Goal: Task Accomplishment & Management: Complete application form

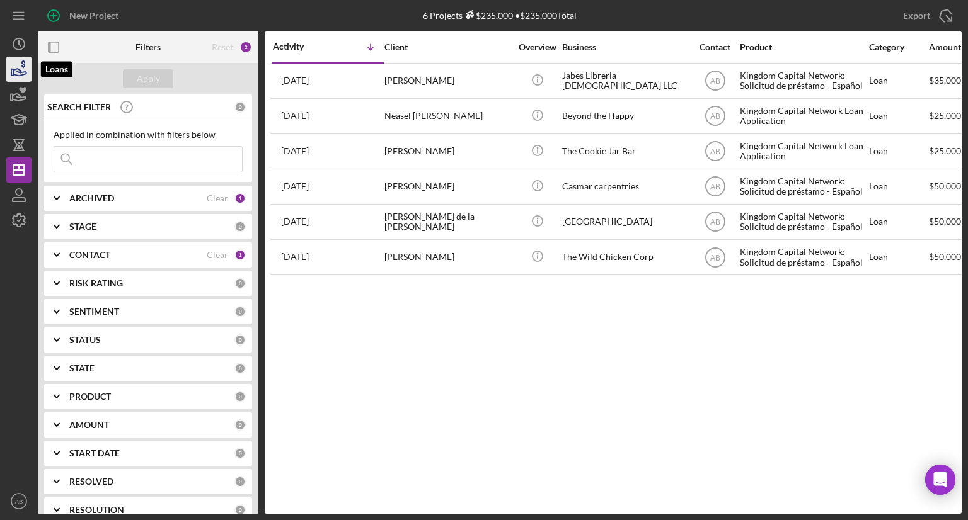
click at [23, 62] on icon "button" at bounding box center [19, 70] width 32 height 32
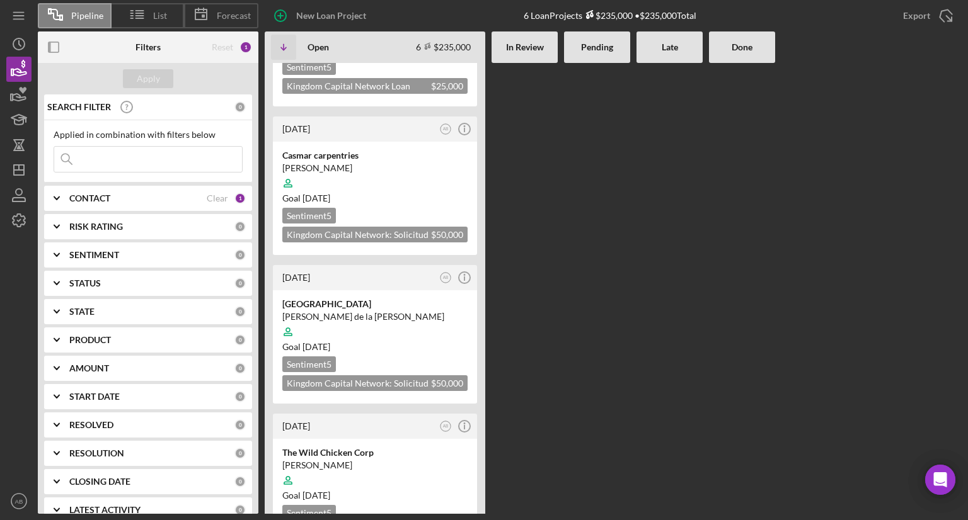
scroll to position [374, 0]
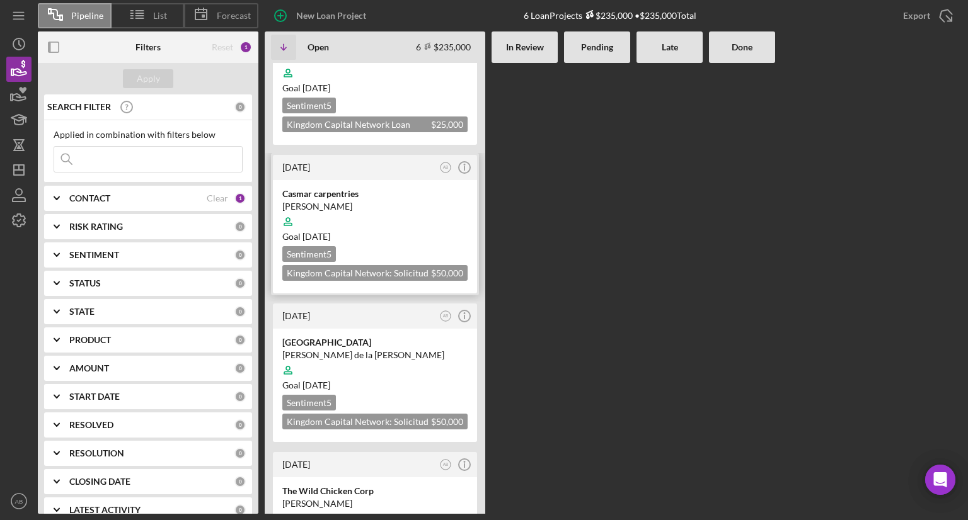
click at [393, 210] on div at bounding box center [374, 222] width 185 height 24
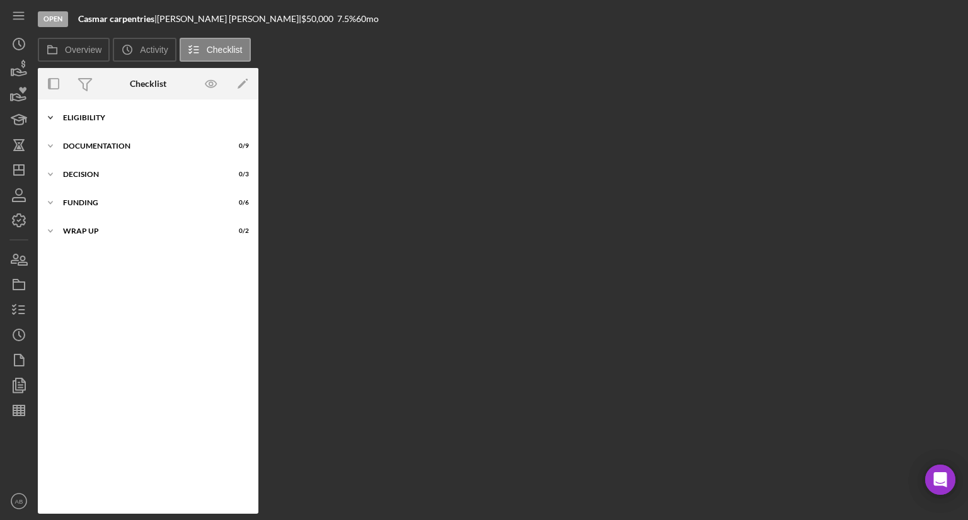
click at [77, 117] on div "ELIGIBILITY" at bounding box center [153, 118] width 180 height 8
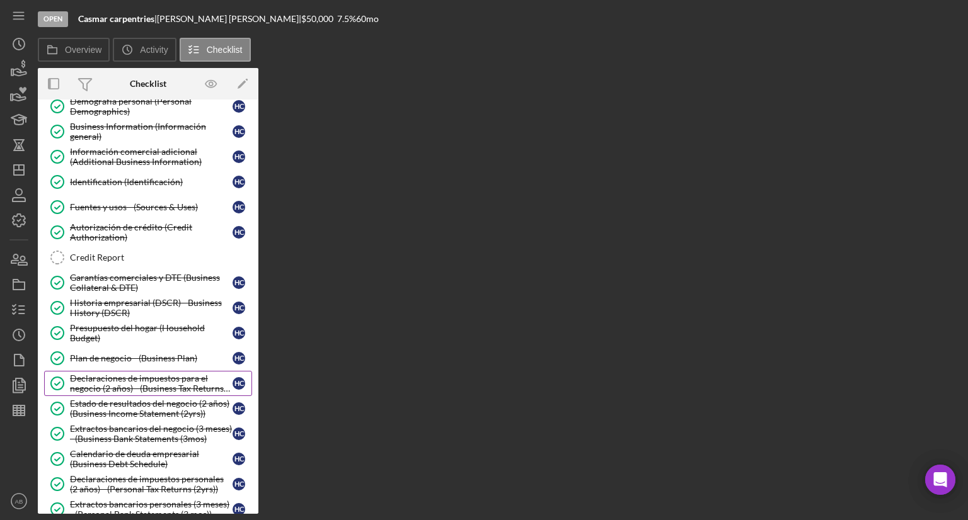
scroll to position [126, 0]
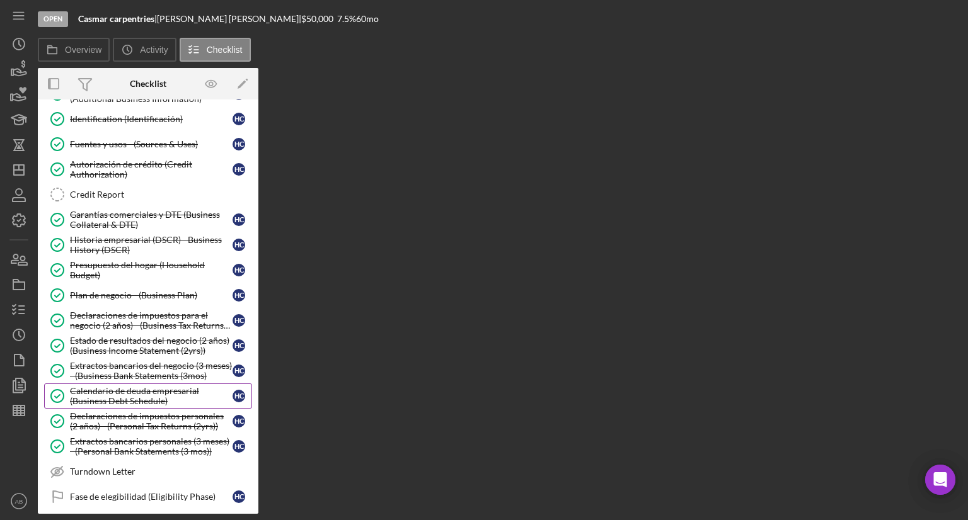
click at [86, 401] on div "Calendario de deuda empresarial (Business Debt Schedule)" at bounding box center [151, 396] width 163 height 20
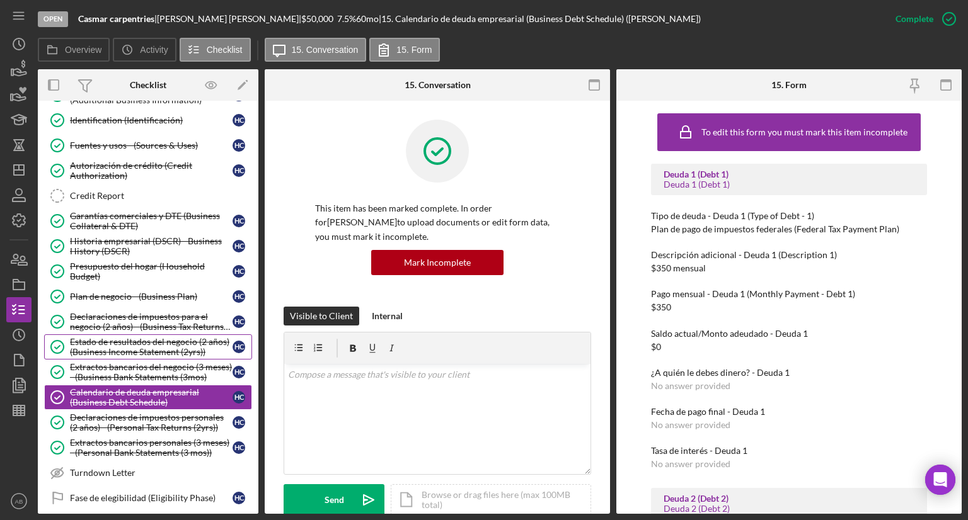
click at [89, 347] on div "Estado de resultados del negocio (2 años) (Business Income Statement (2yrs))" at bounding box center [151, 347] width 163 height 20
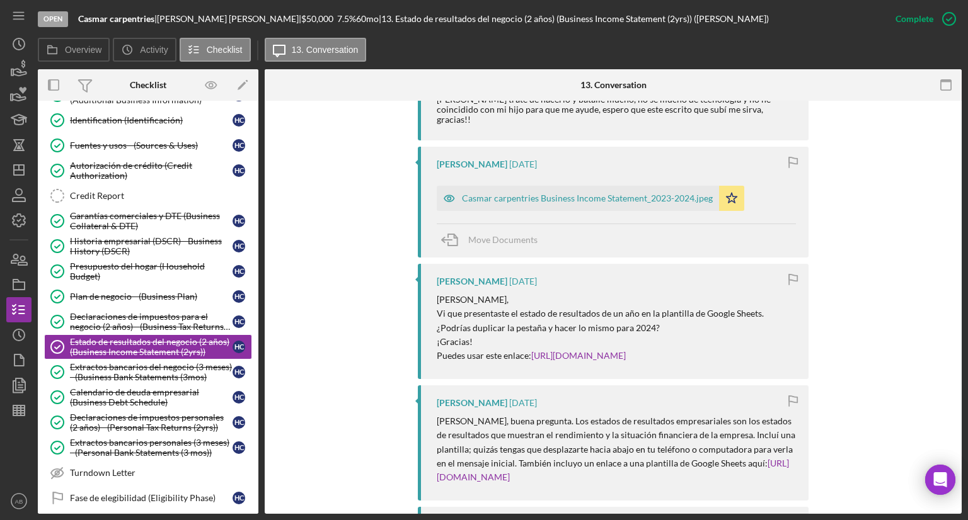
scroll to position [1072, 0]
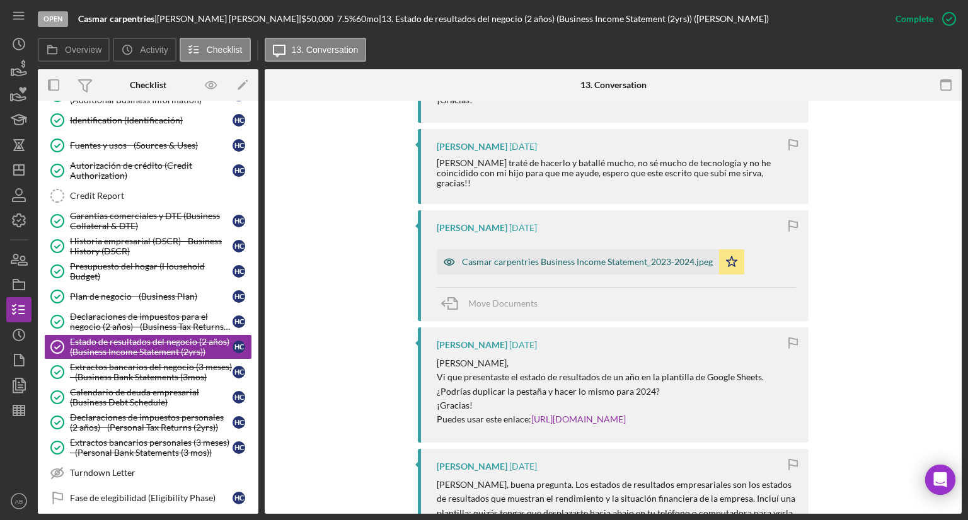
click at [521, 257] on div "Casmar carpentries Business Income Statement_2023-2024.jpeg" at bounding box center [587, 262] width 251 height 10
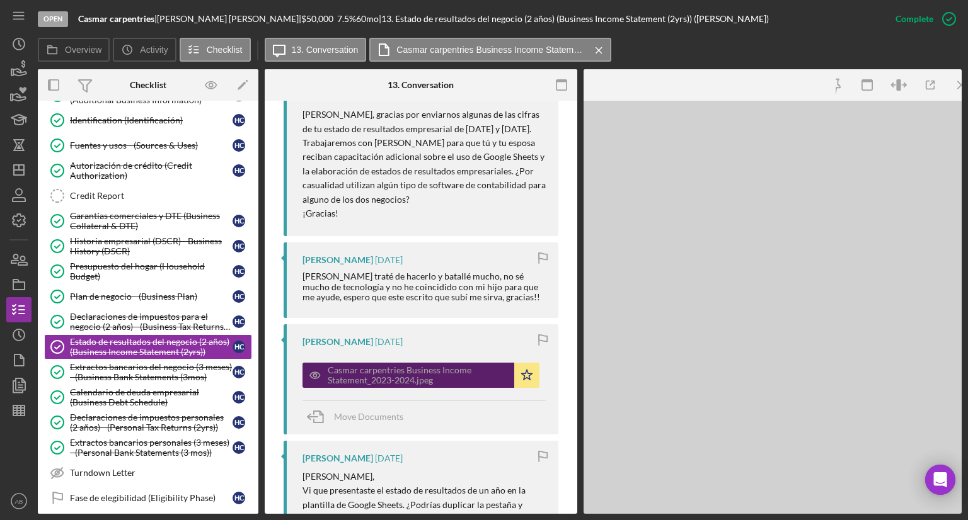
scroll to position [1171, 0]
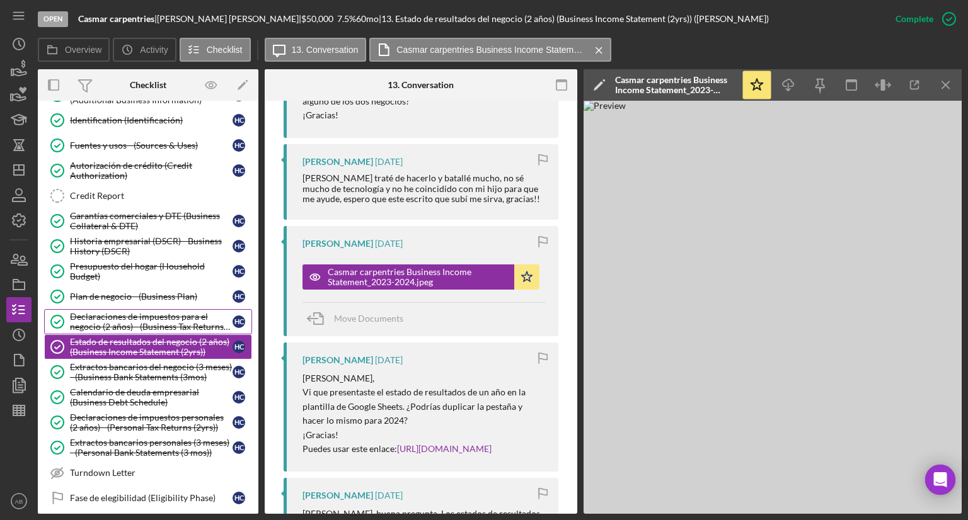
click at [107, 328] on div "Declaraciones de impuestos para el negocio (2 años) - (Business Tax Returns (2y…" at bounding box center [151, 322] width 163 height 20
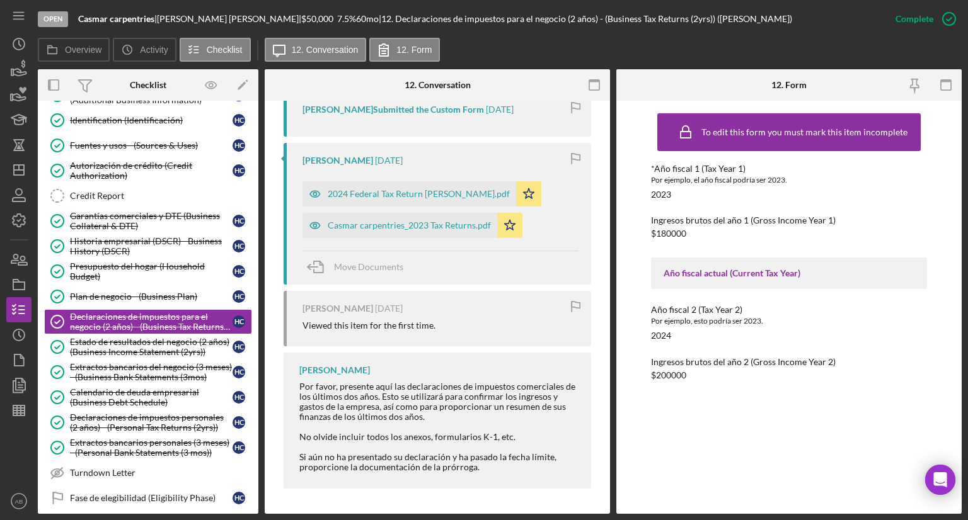
scroll to position [493, 0]
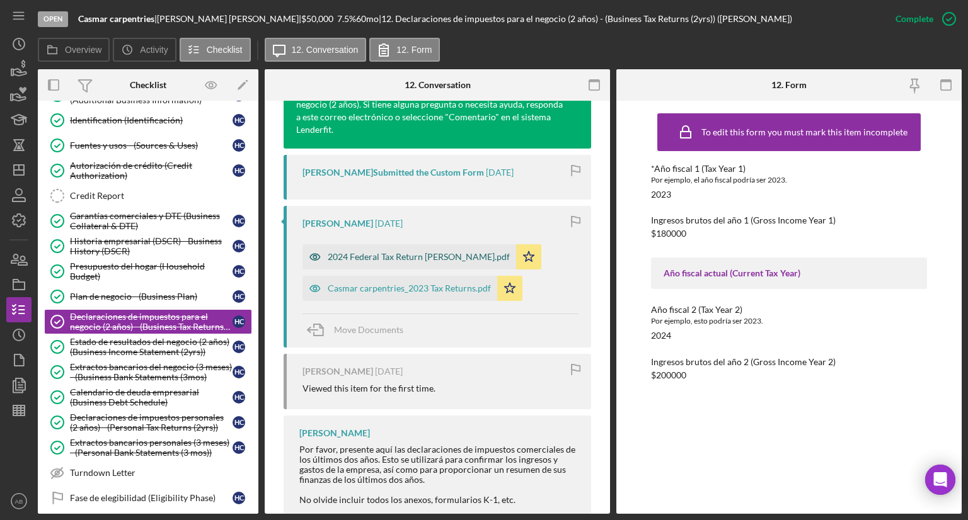
click at [390, 258] on div "2024 Federal Tax Return [PERSON_NAME].pdf" at bounding box center [419, 257] width 182 height 10
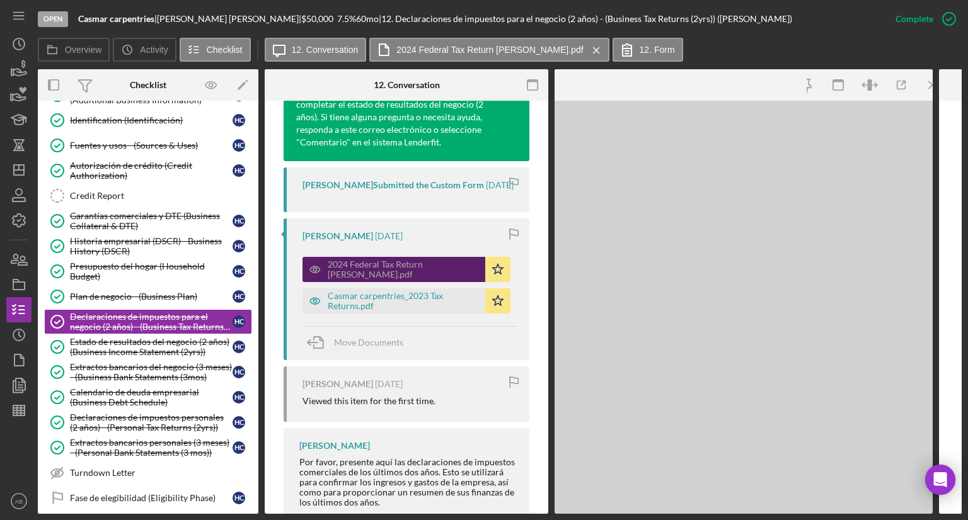
scroll to position [507, 0]
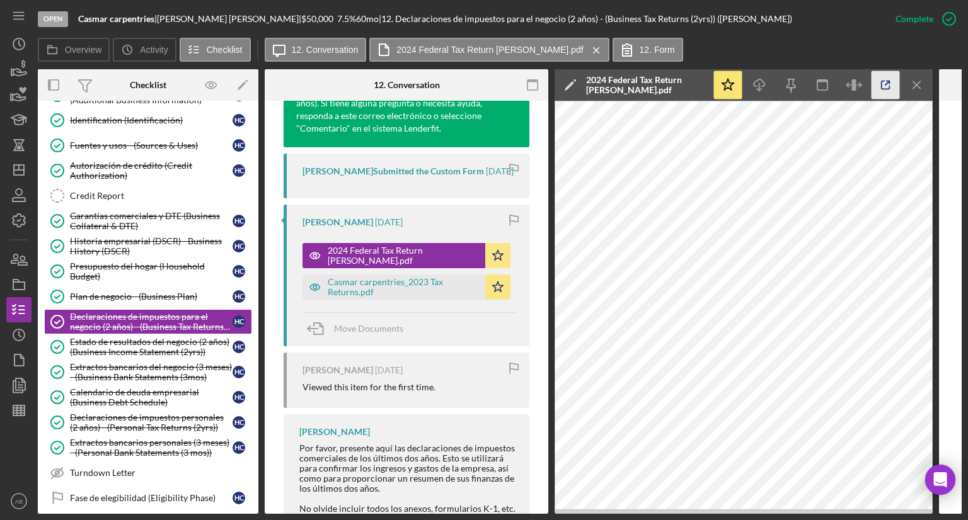
click at [878, 88] on icon "button" at bounding box center [885, 85] width 28 height 28
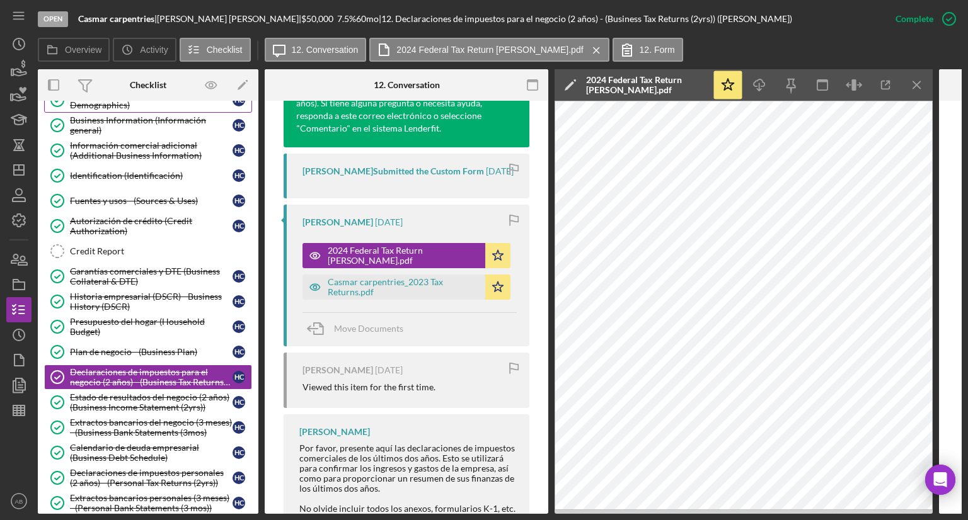
scroll to position [0, 0]
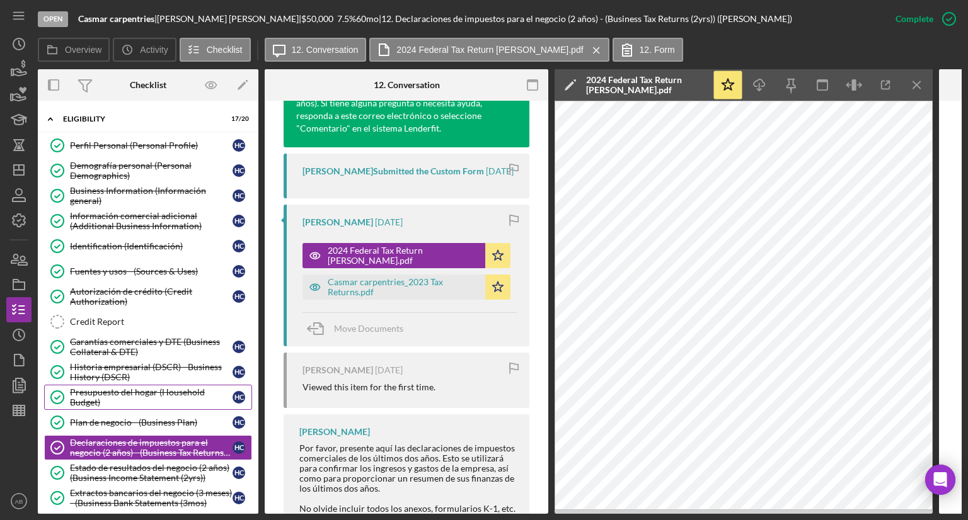
click at [85, 400] on div "Presupuesto del hogar (Household Budget)" at bounding box center [151, 397] width 163 height 20
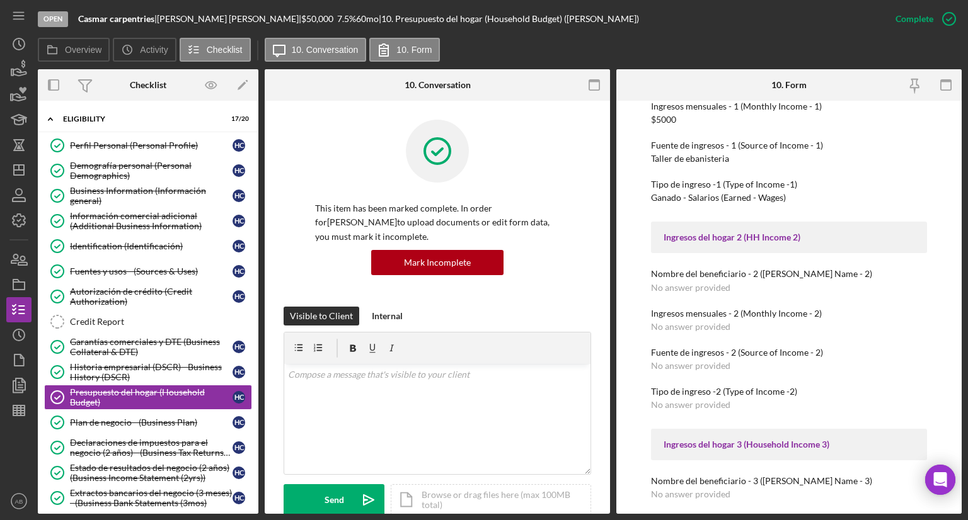
scroll to position [378, 0]
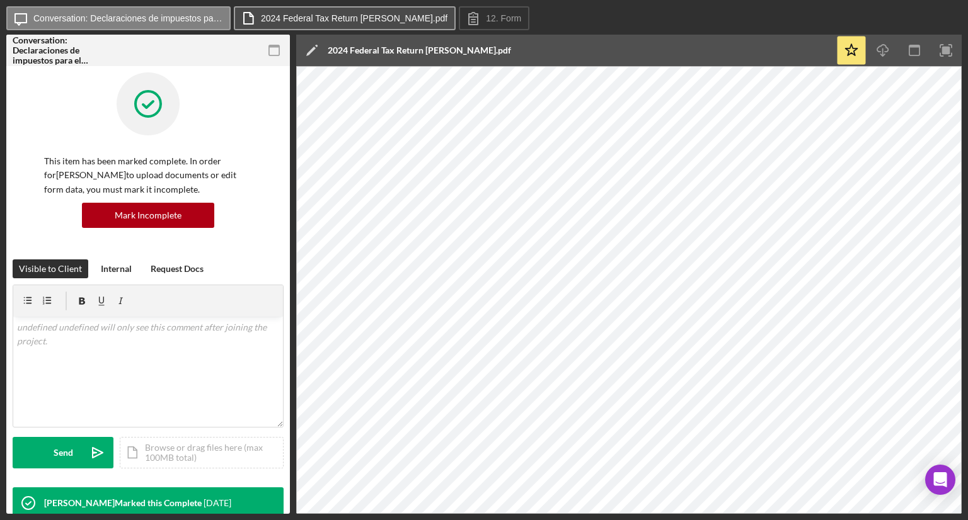
click at [299, 18] on label "2024 Federal Tax Return [PERSON_NAME].pdf" at bounding box center [354, 18] width 186 height 10
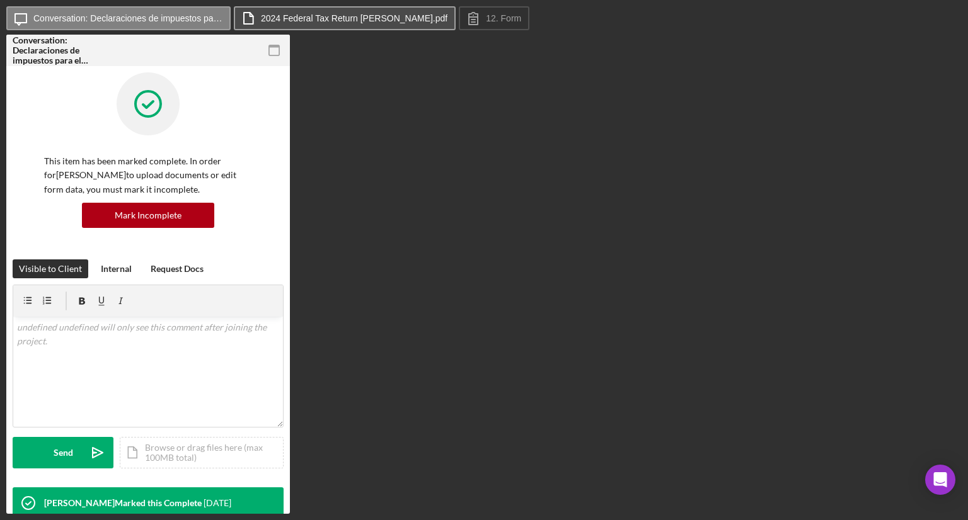
click at [299, 18] on label "2024 Federal Tax Return [PERSON_NAME].pdf" at bounding box center [354, 18] width 186 height 10
